Goal: Navigation & Orientation: Find specific page/section

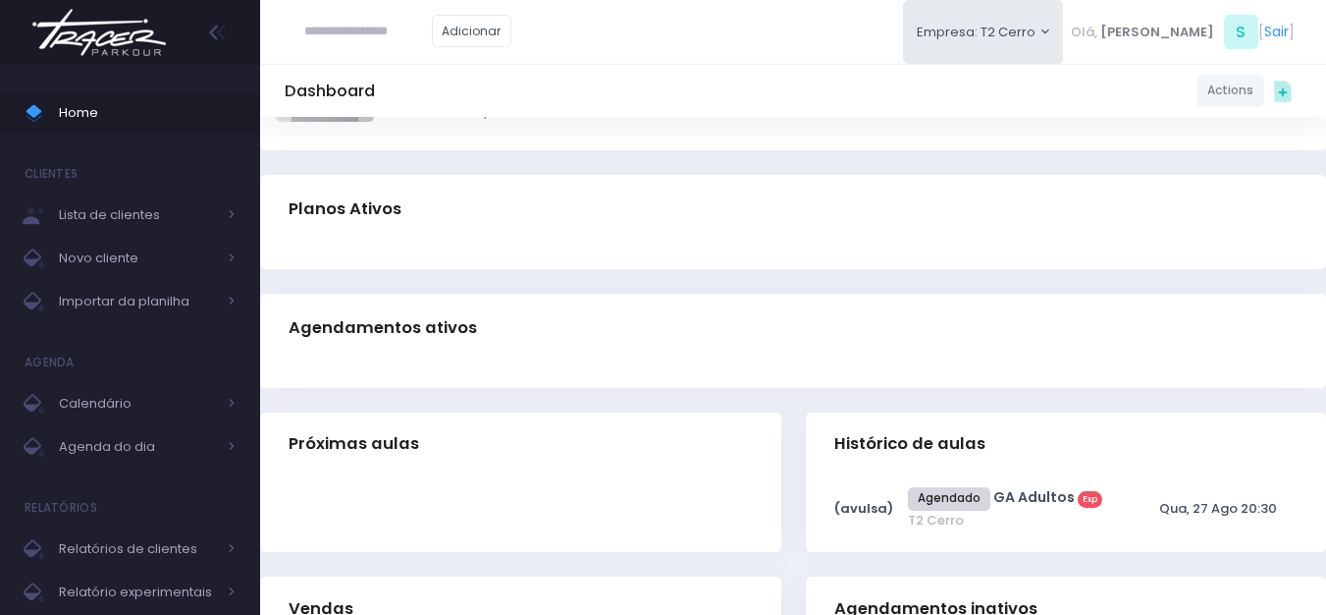
scroll to position [196, 0]
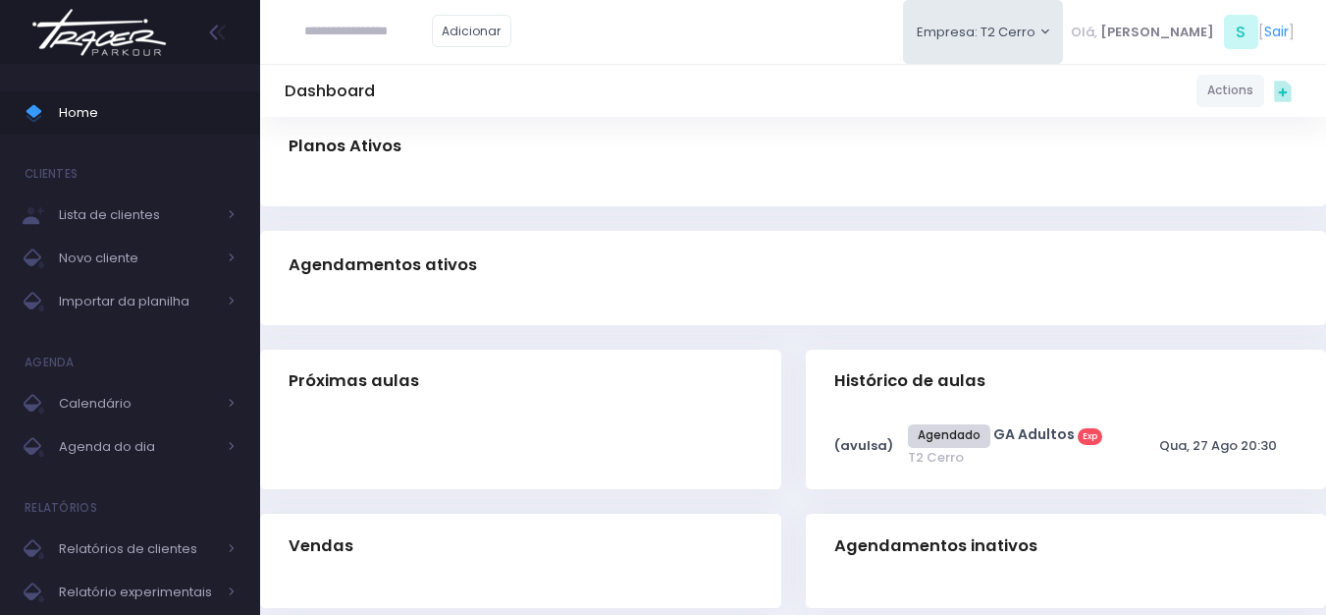
click at [102, 41] on img at bounding box center [99, 32] width 149 height 69
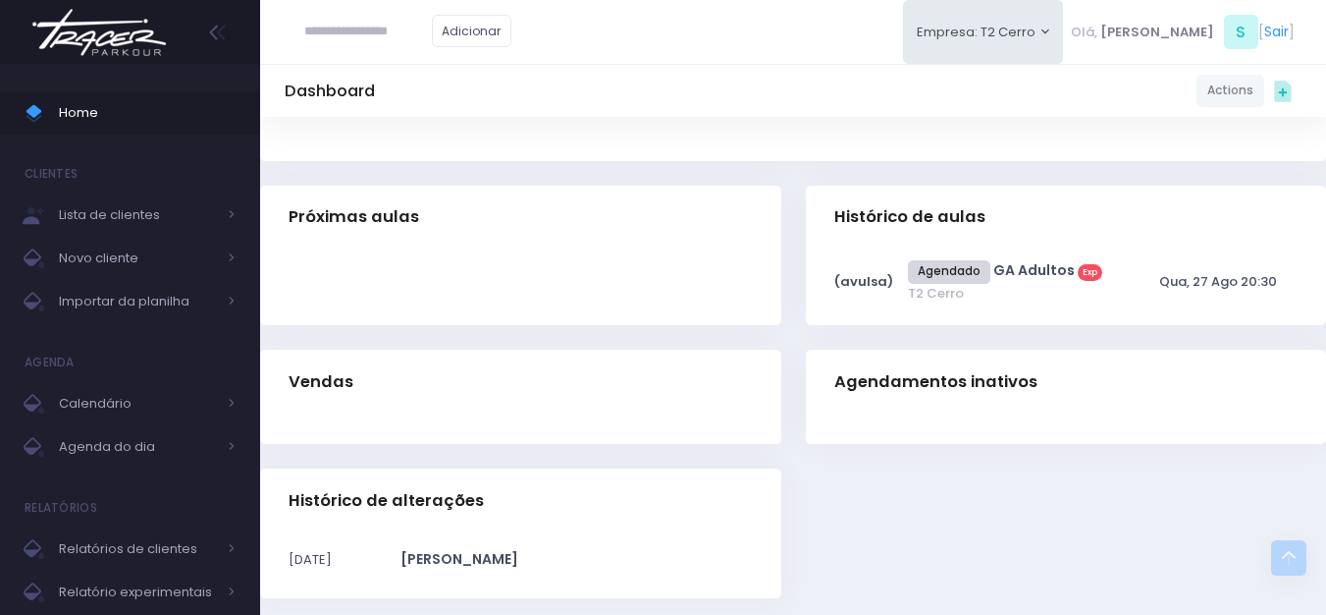
scroll to position [395, 0]
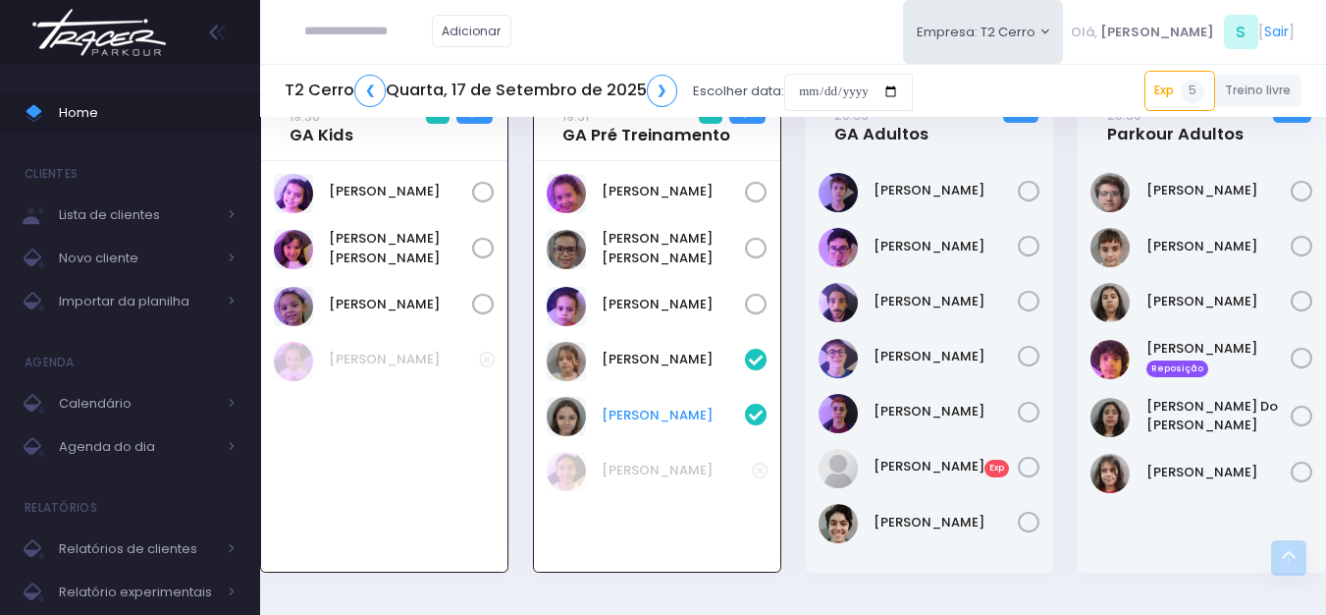
scroll to position [2264, 0]
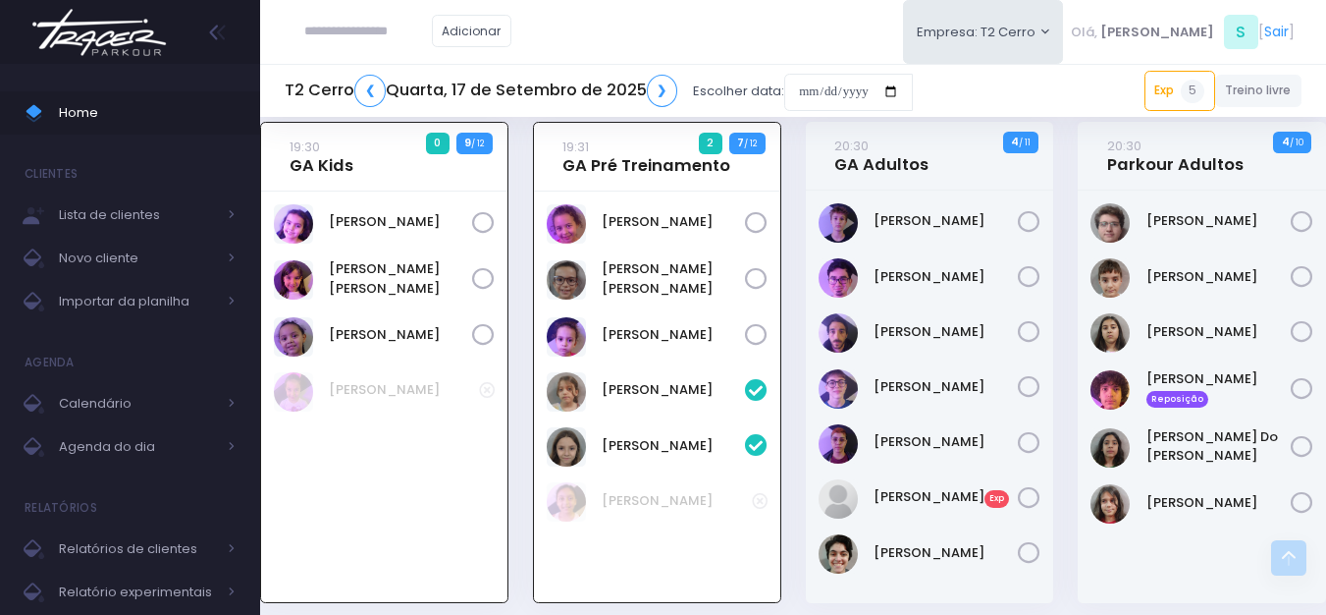
click at [93, 43] on img at bounding box center [99, 32] width 149 height 69
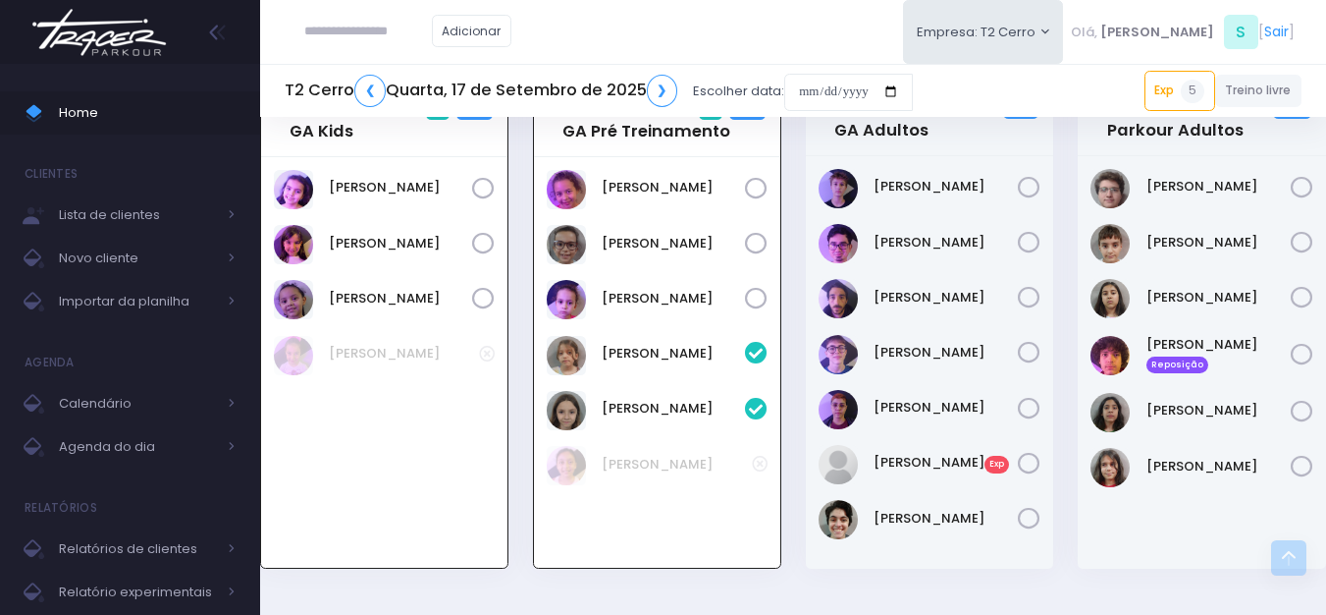
scroll to position [2264, 0]
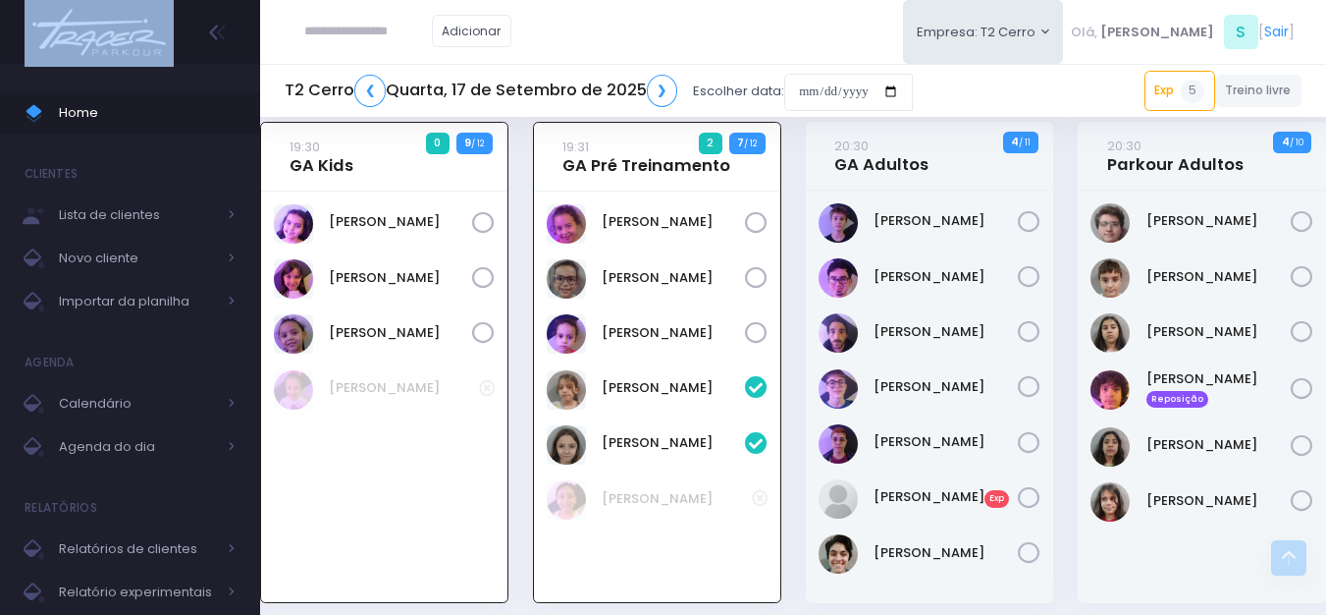
click at [189, 26] on div at bounding box center [130, 32] width 260 height 64
click at [135, 36] on img at bounding box center [99, 32] width 149 height 69
click at [132, 36] on img at bounding box center [99, 32] width 149 height 69
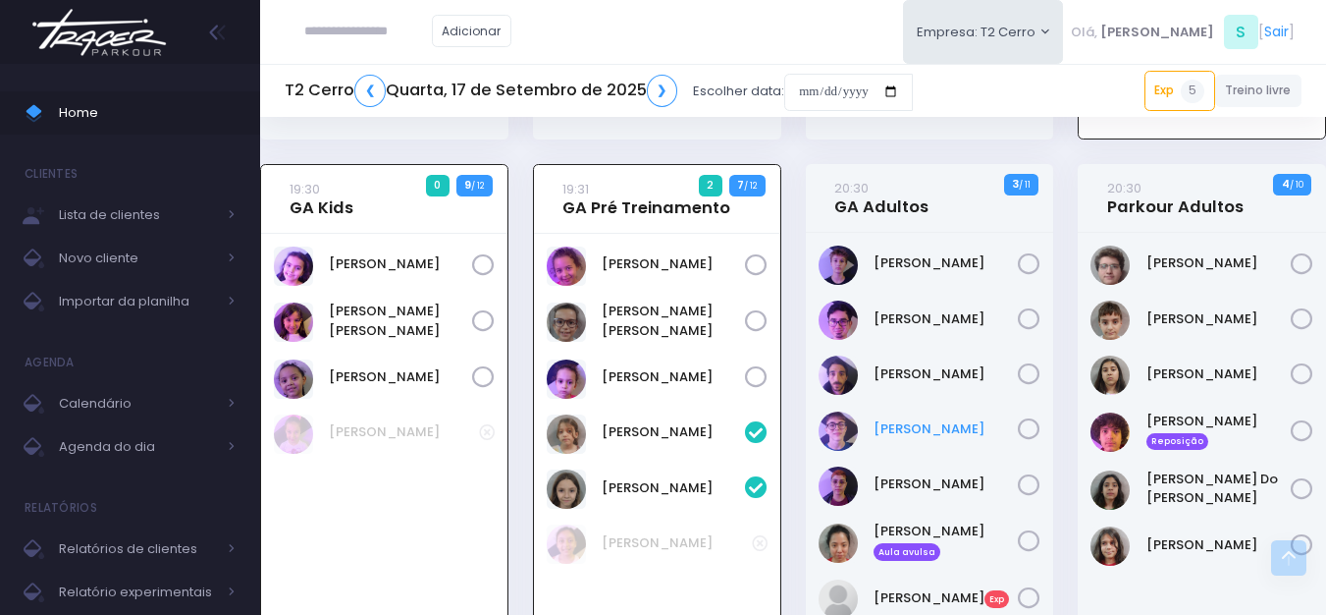
scroll to position [2320, 0]
